Goal: Task Accomplishment & Management: Manage account settings

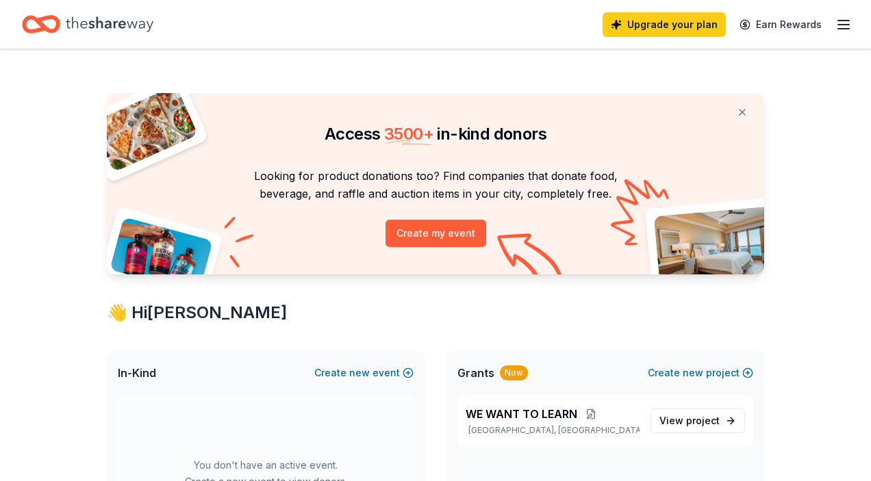
click at [838, 29] on line "button" at bounding box center [843, 29] width 11 height 0
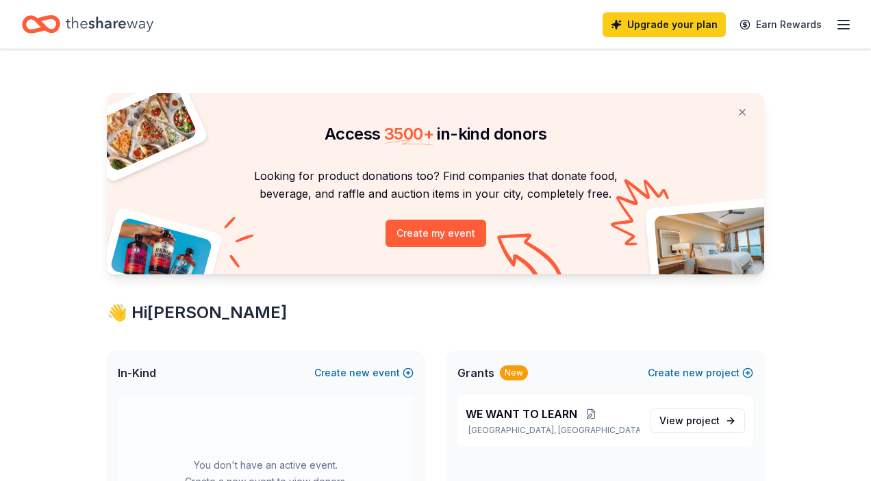
click at [840, 23] on icon "button" at bounding box center [843, 24] width 16 height 16
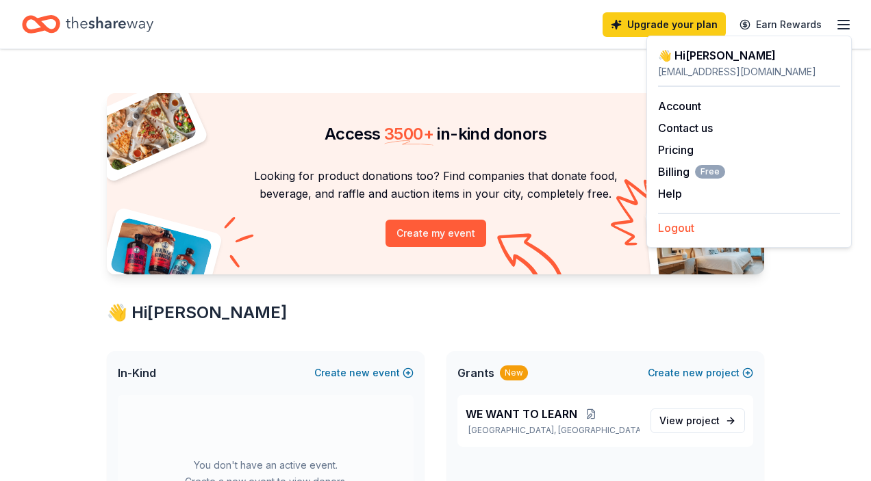
click at [682, 233] on button "Logout" at bounding box center [676, 228] width 36 height 16
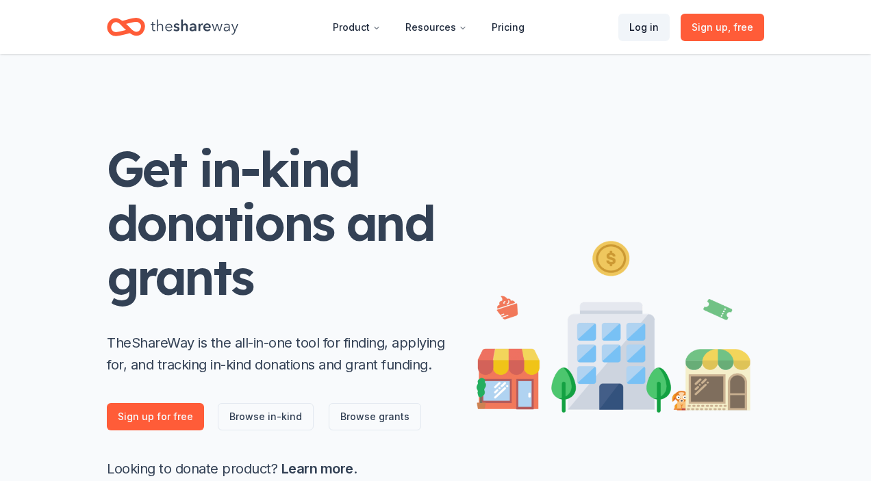
click at [643, 24] on link "Log in" at bounding box center [643, 27] width 51 height 27
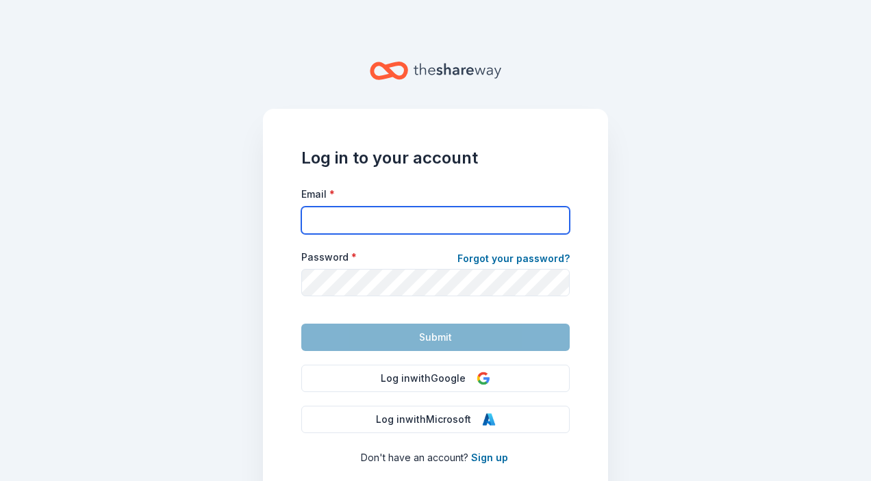
click at [326, 221] on input "Email *" at bounding box center [435, 220] width 268 height 27
click at [339, 221] on input "Email *" at bounding box center [435, 220] width 268 height 27
type input "[EMAIL_ADDRESS][DOMAIN_NAME]"
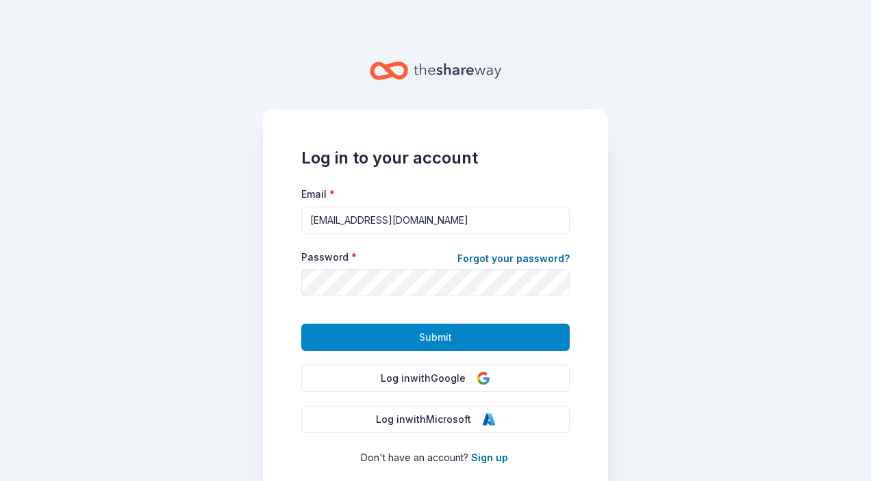
click at [424, 334] on span "Submit" at bounding box center [435, 337] width 33 height 16
click at [454, 337] on button "Submit" at bounding box center [435, 337] width 268 height 27
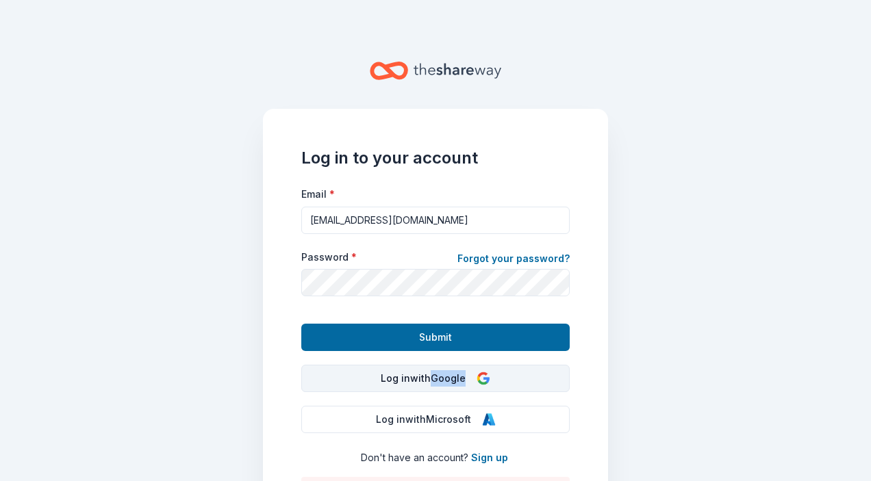
click at [403, 376] on button "Log in with Google" at bounding box center [435, 378] width 268 height 27
